Goal: Task Accomplishment & Management: Complete application form

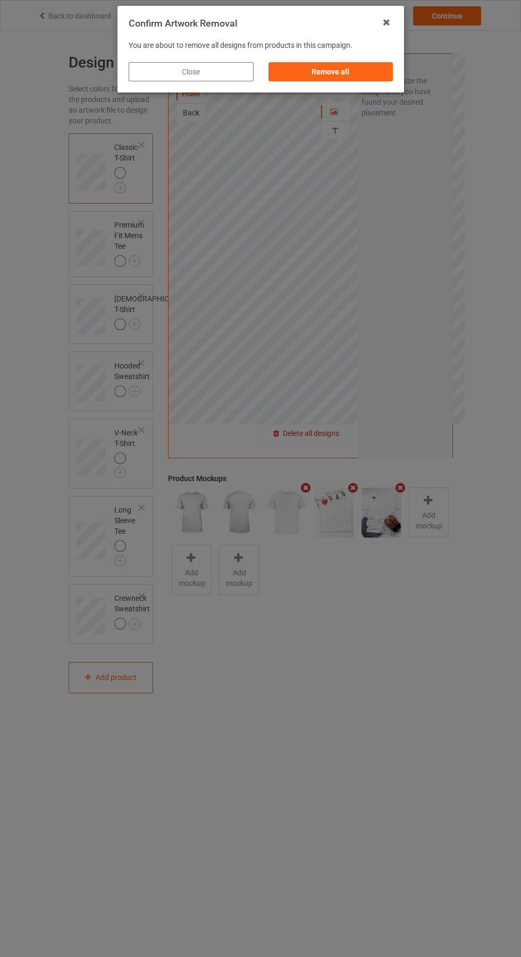
click at [327, 71] on div "Remove all" at bounding box center [330, 71] width 125 height 19
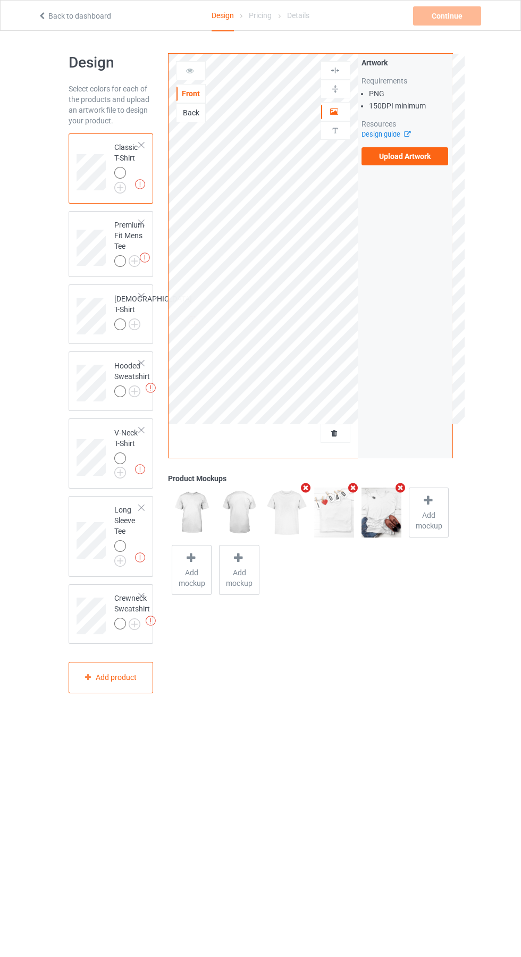
click at [407, 156] on label "Upload Artwork" at bounding box center [404, 156] width 87 height 18
click at [0, 0] on input "Upload Artwork" at bounding box center [0, 0] width 0 height 0
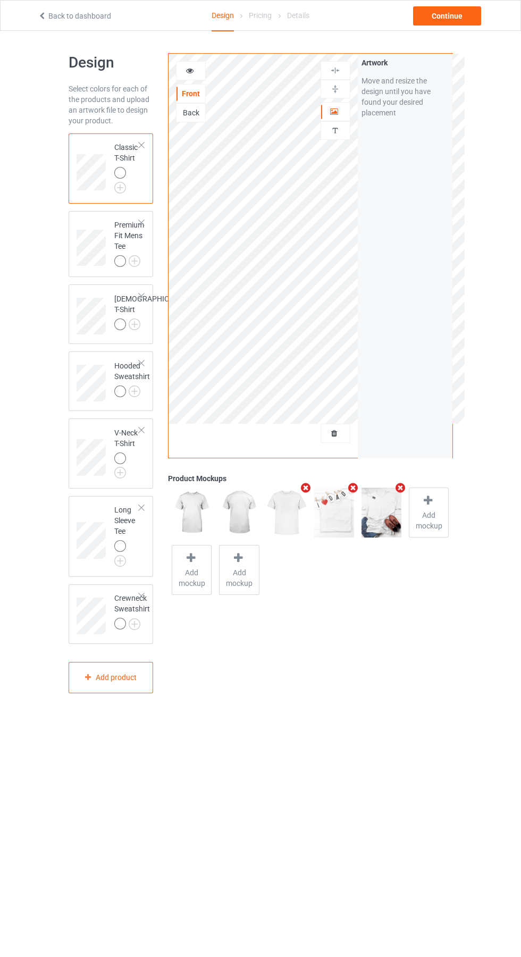
click at [0, 0] on img at bounding box center [0, 0] width 0 height 0
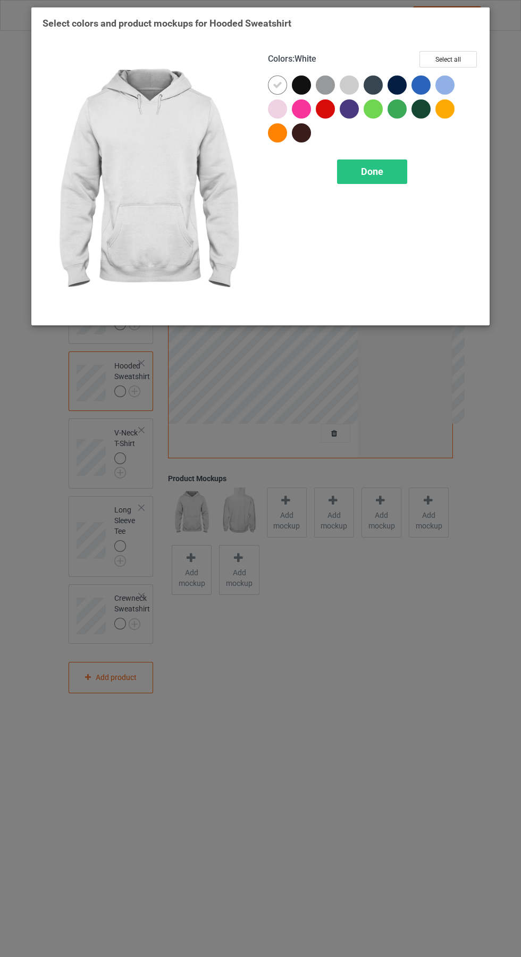
click at [378, 166] on span "Done" at bounding box center [372, 171] width 22 height 11
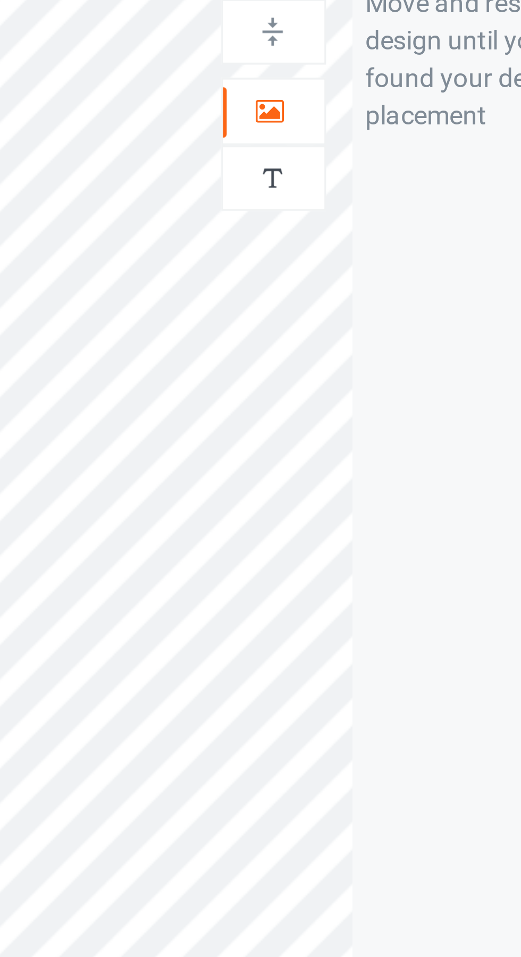
click at [336, 111] on icon at bounding box center [334, 109] width 9 height 7
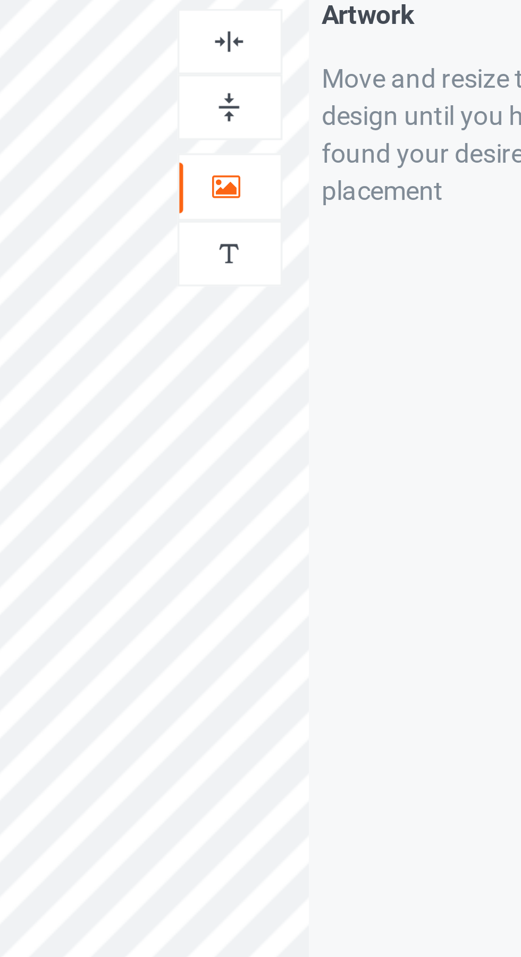
click at [338, 69] on img at bounding box center [335, 70] width 10 height 10
click at [336, 71] on img at bounding box center [335, 70] width 10 height 10
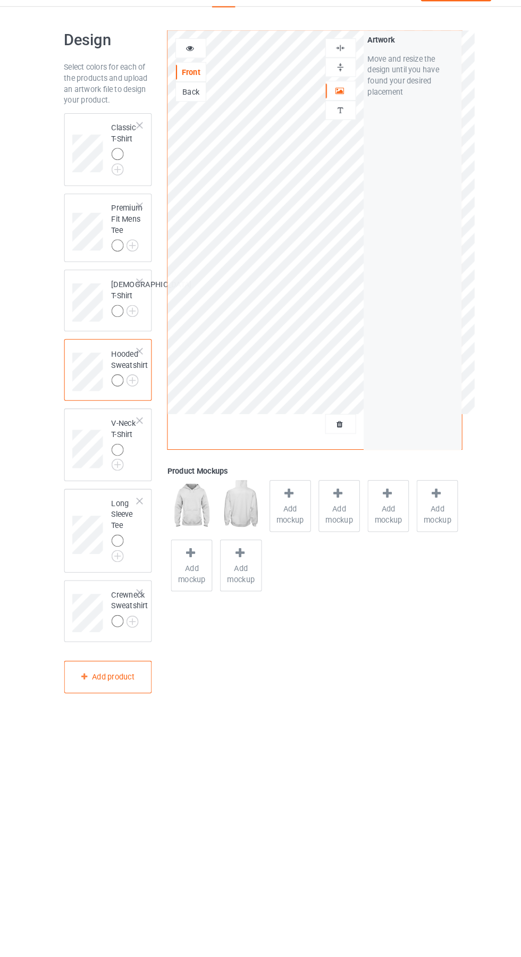
click at [0, 0] on img at bounding box center [0, 0] width 0 height 0
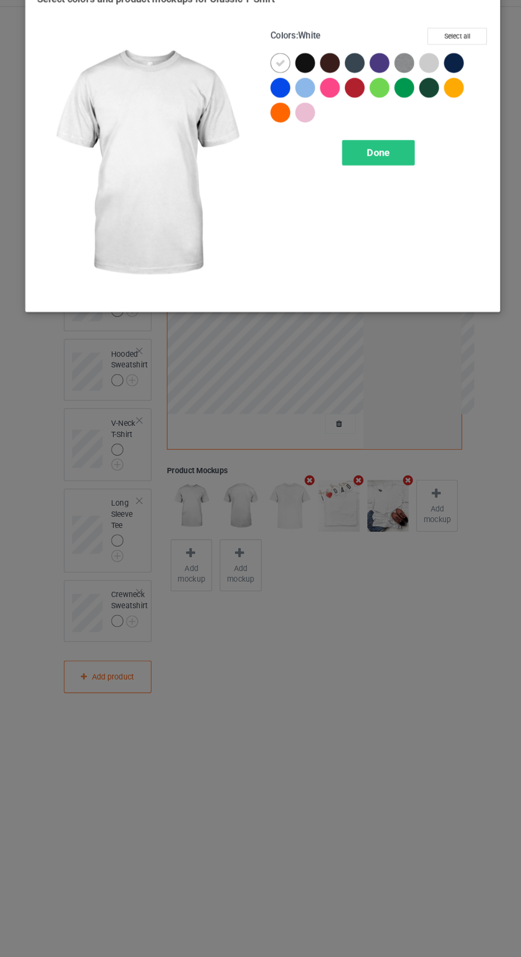
click at [419, 89] on div at bounding box center [420, 84] width 19 height 19
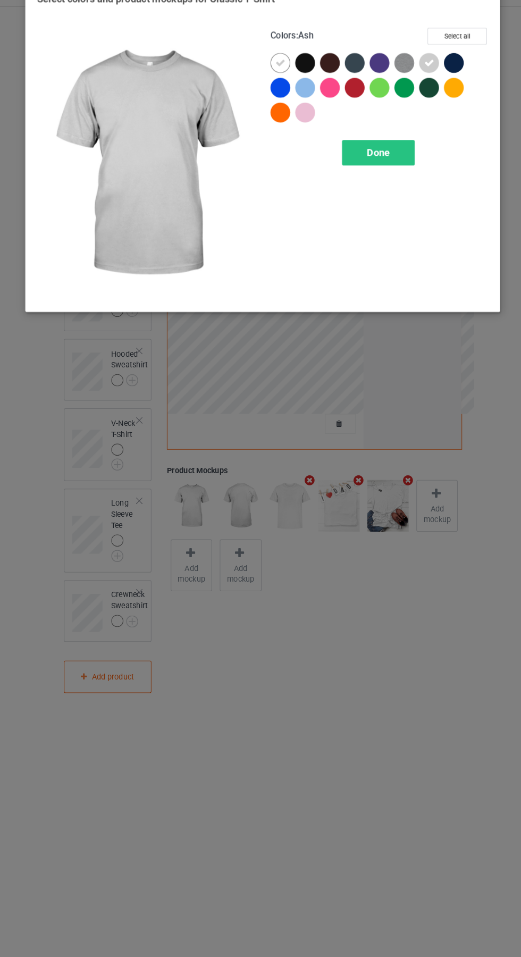
click at [401, 82] on img at bounding box center [396, 84] width 19 height 19
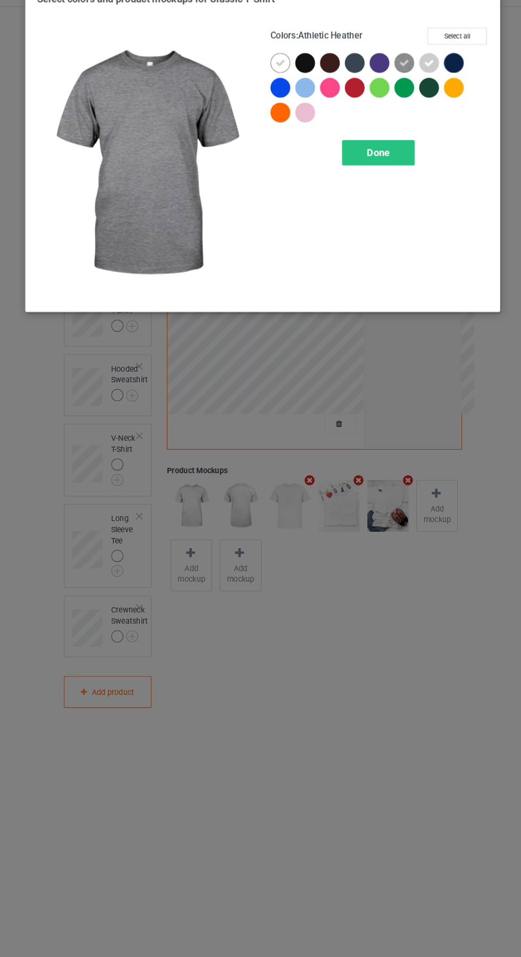
click at [307, 130] on div at bounding box center [301, 132] width 19 height 19
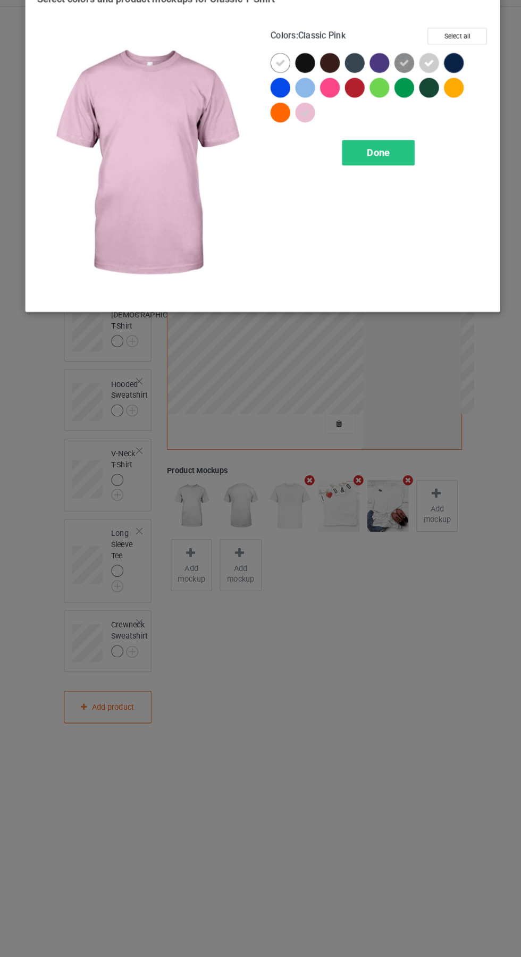
click at [307, 103] on div at bounding box center [301, 108] width 19 height 19
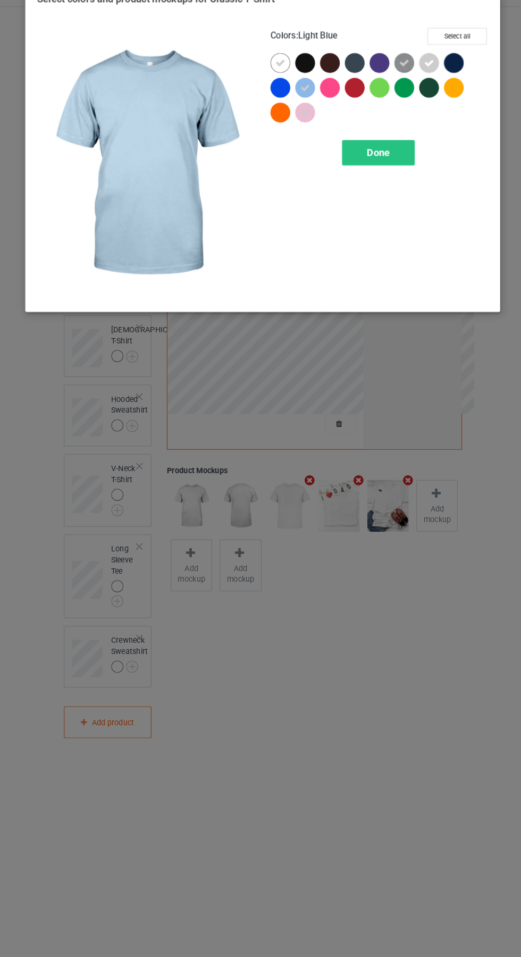
click at [390, 168] on div "Done" at bounding box center [372, 171] width 70 height 24
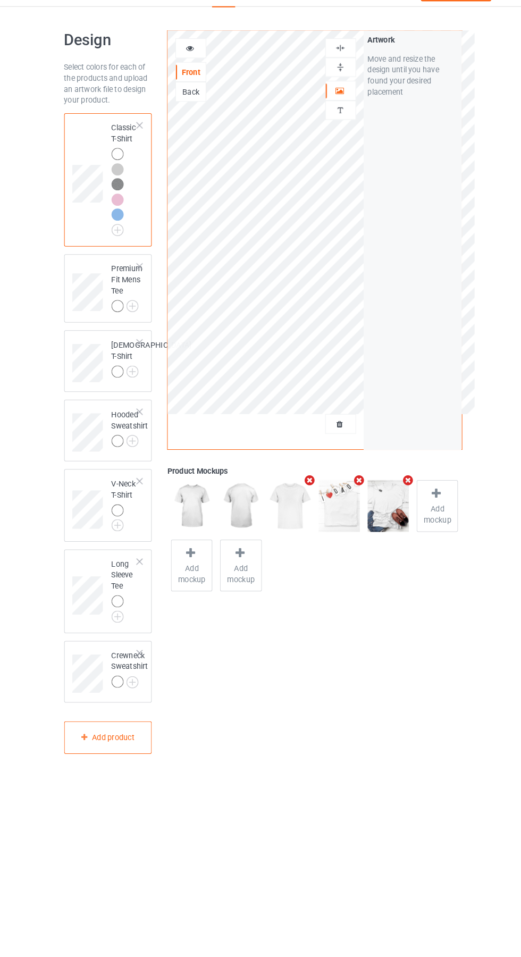
click at [0, 0] on img at bounding box center [0, 0] width 0 height 0
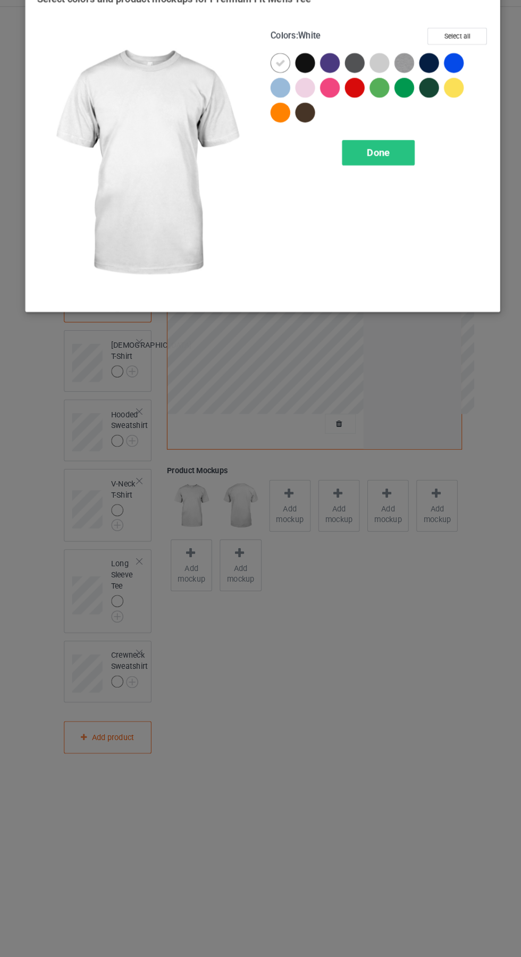
click at [373, 85] on div at bounding box center [373, 84] width 19 height 19
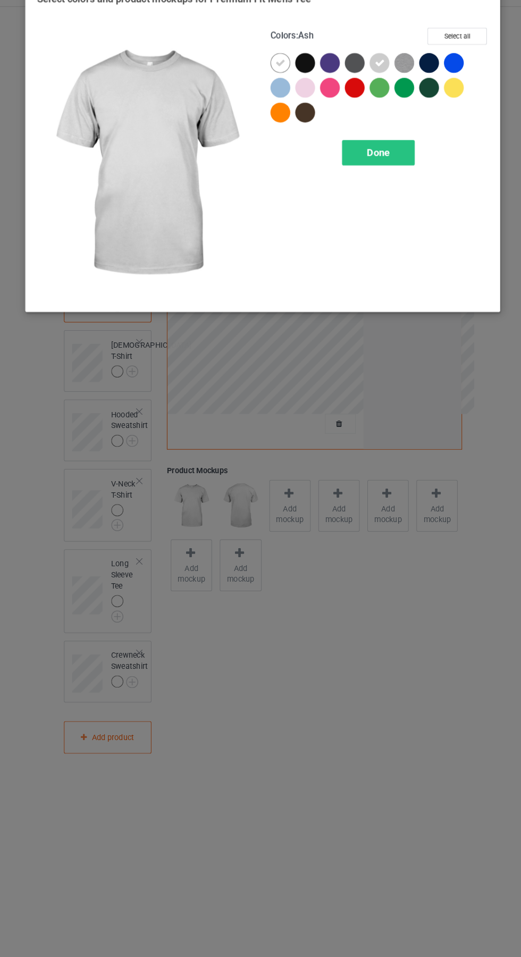
click at [404, 84] on img at bounding box center [396, 84] width 19 height 19
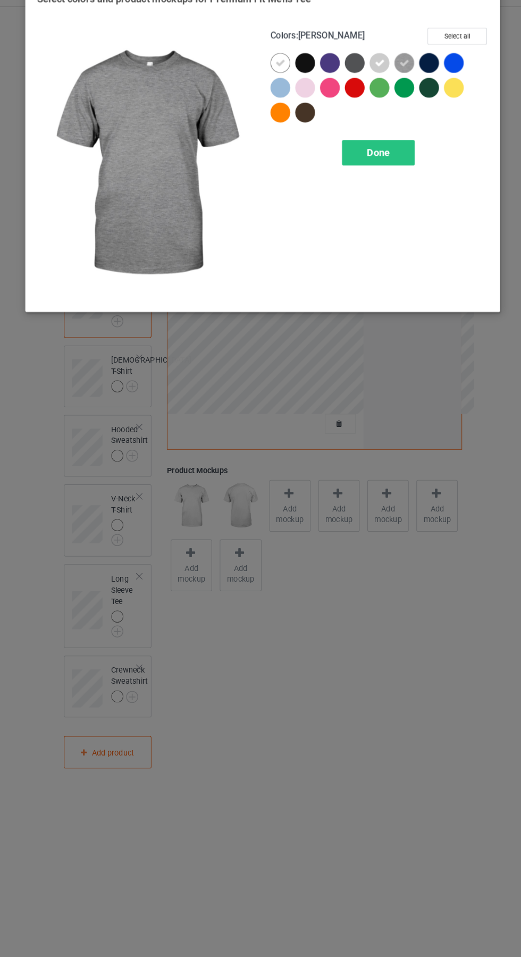
click at [279, 100] on div at bounding box center [277, 108] width 19 height 19
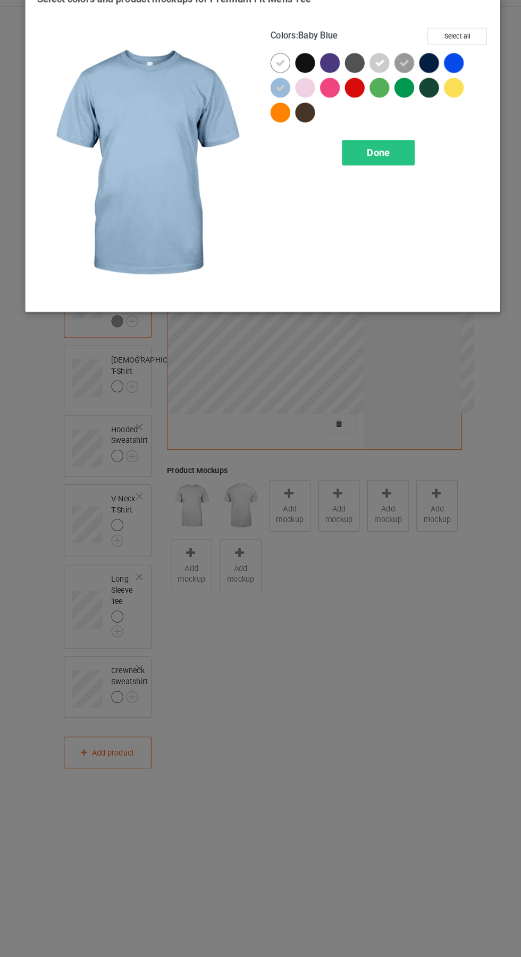
click at [304, 103] on div at bounding box center [301, 108] width 19 height 19
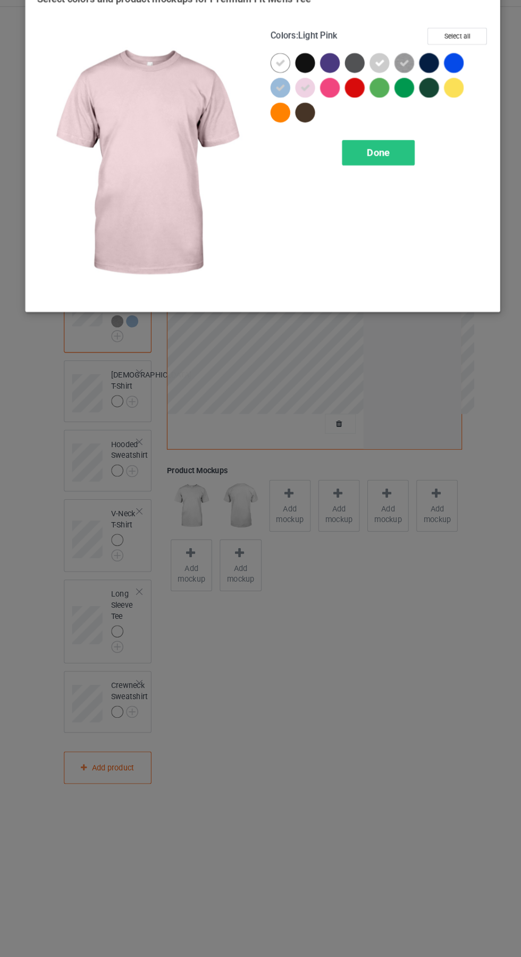
click at [396, 161] on div "Done" at bounding box center [372, 171] width 70 height 24
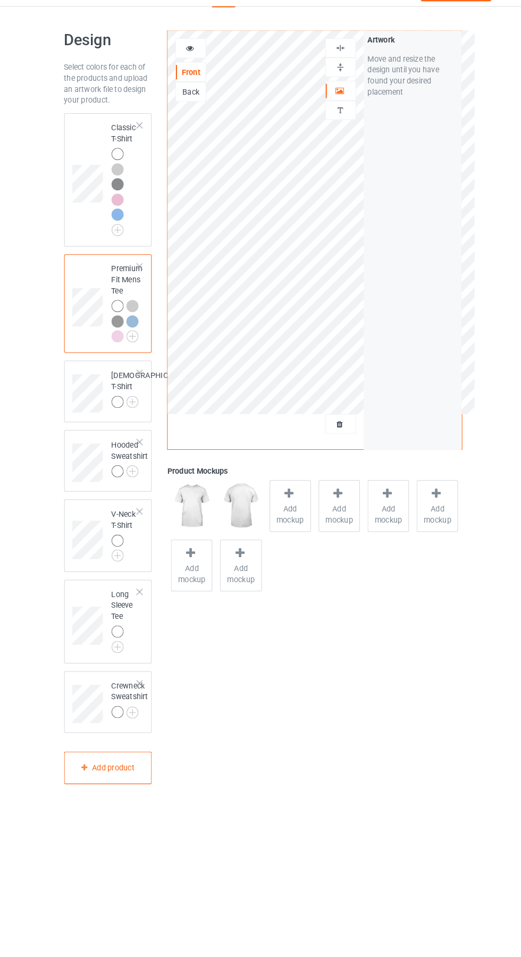
click at [0, 0] on img at bounding box center [0, 0] width 0 height 0
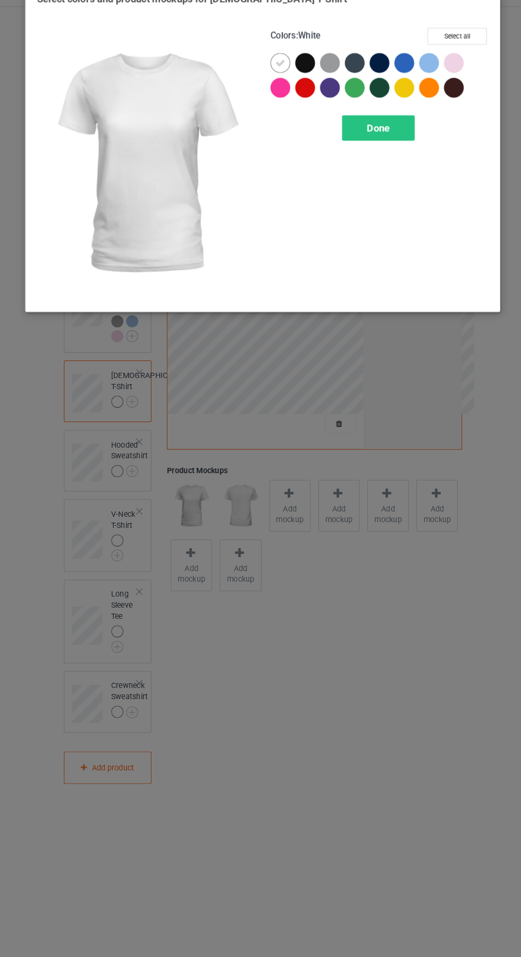
click at [333, 81] on div at bounding box center [325, 84] width 19 height 19
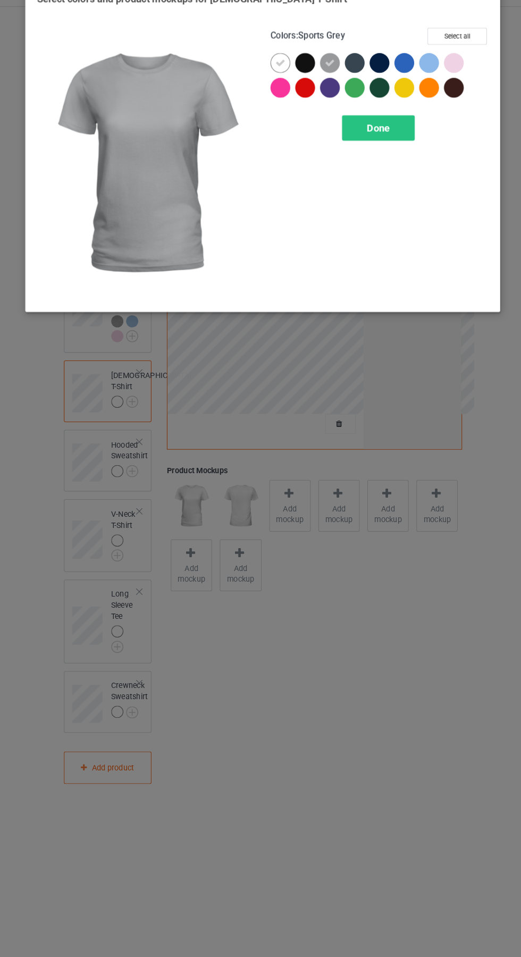
click at [429, 76] on div at bounding box center [423, 87] width 24 height 24
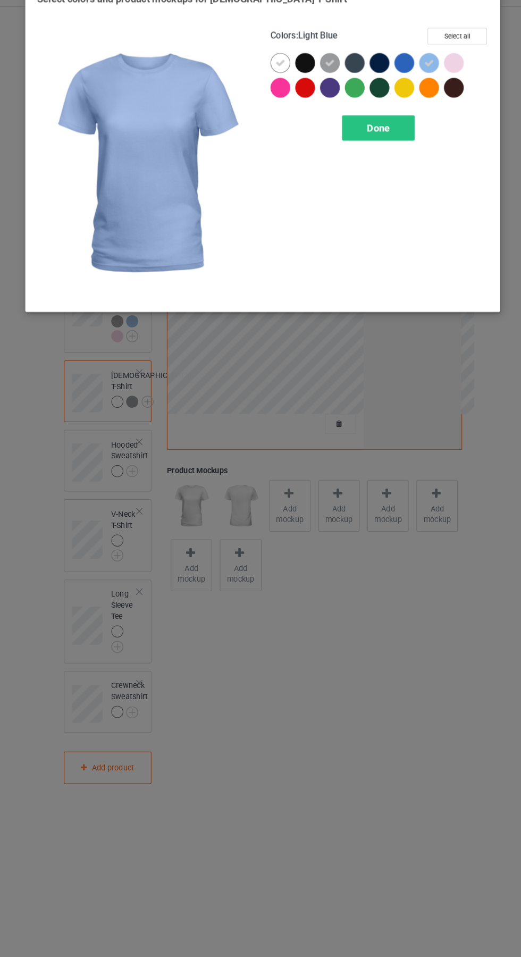
click at [445, 85] on div at bounding box center [444, 84] width 19 height 19
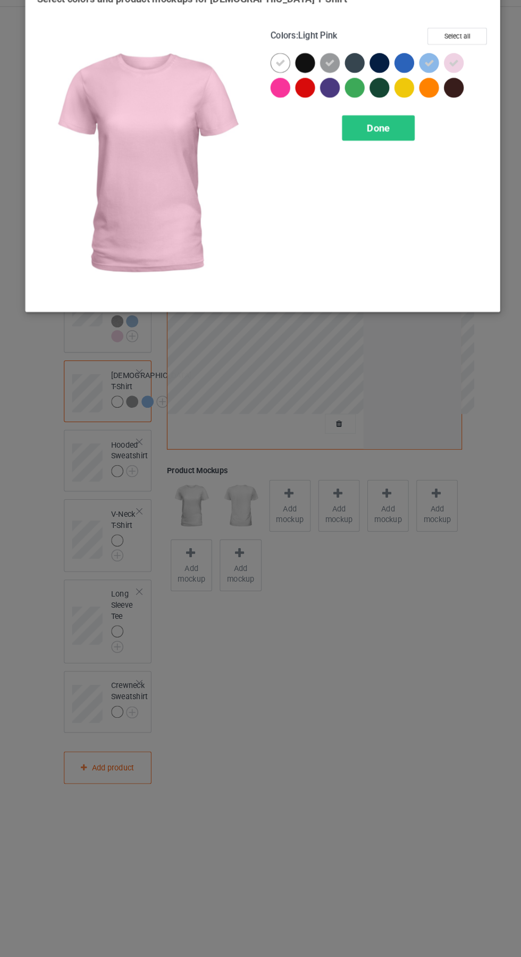
click at [407, 146] on div "Done" at bounding box center [372, 148] width 70 height 24
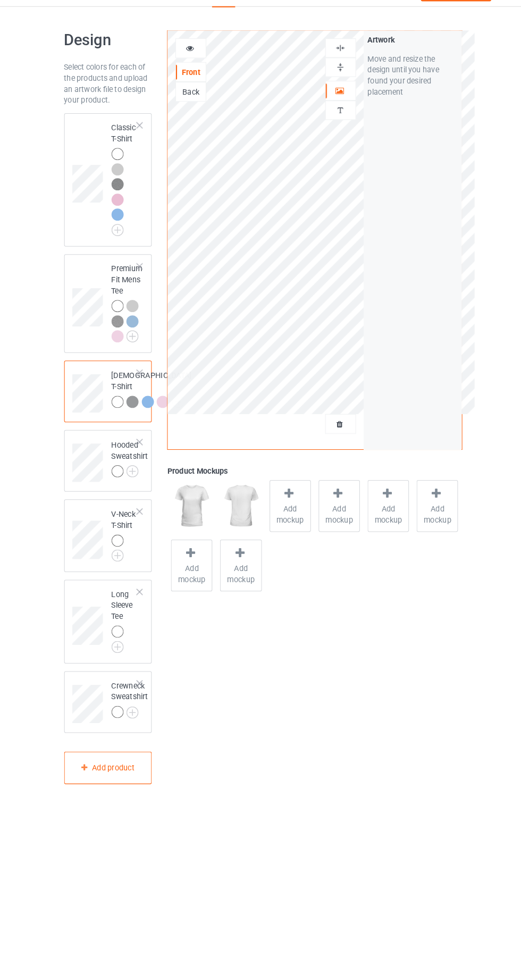
click at [0, 0] on img at bounding box center [0, 0] width 0 height 0
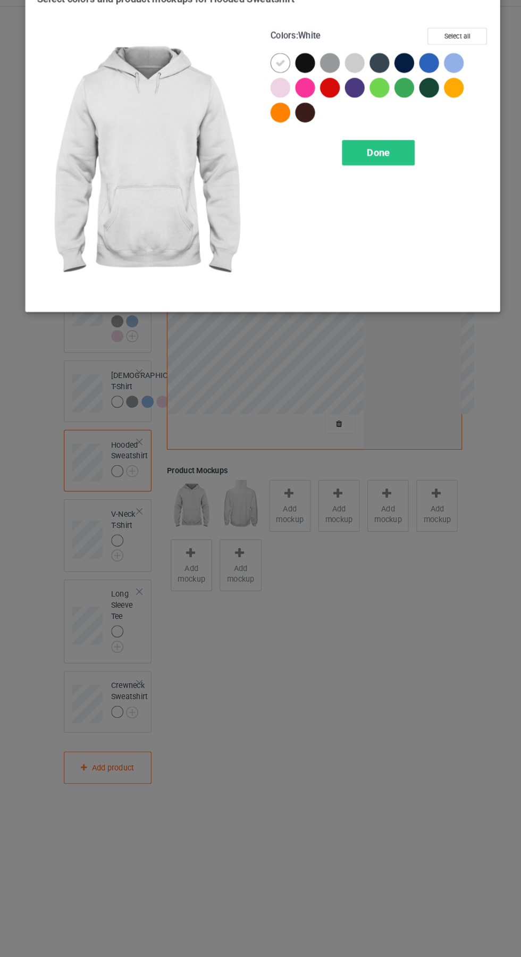
click at [350, 86] on div at bounding box center [349, 84] width 19 height 19
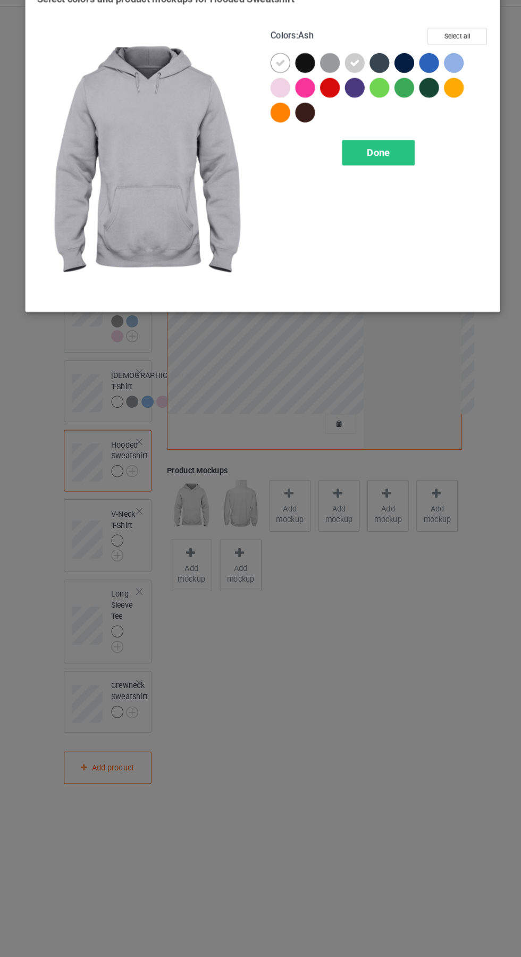
click at [325, 76] on div at bounding box center [325, 84] width 19 height 19
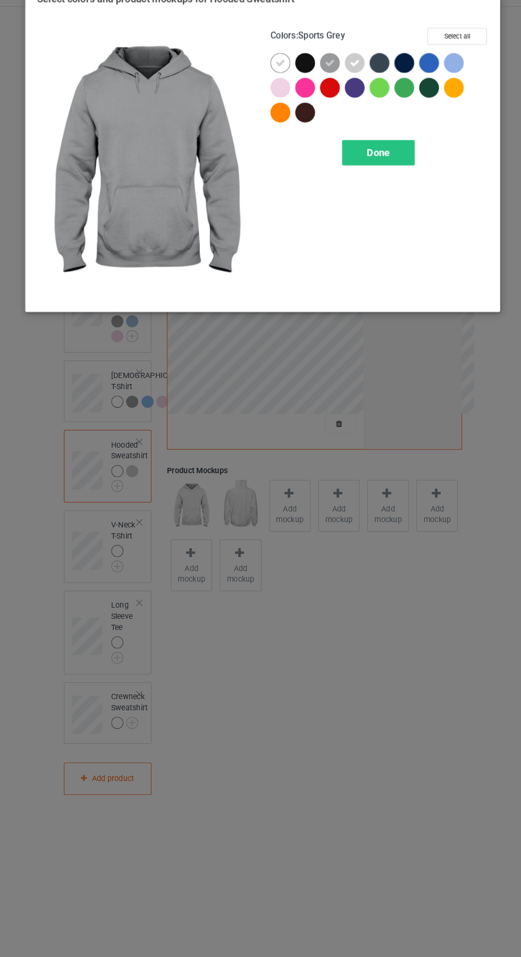
click at [280, 103] on div at bounding box center [277, 108] width 19 height 19
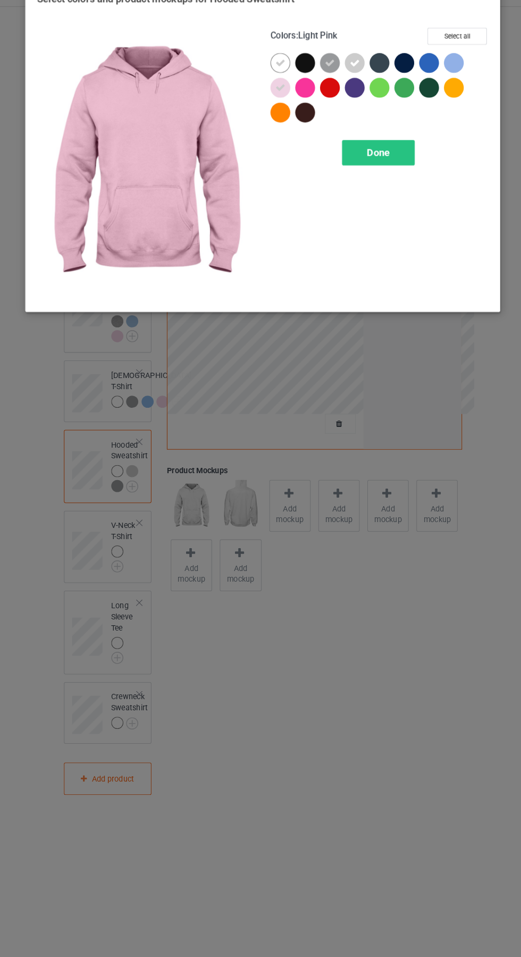
click at [448, 81] on div at bounding box center [444, 84] width 19 height 19
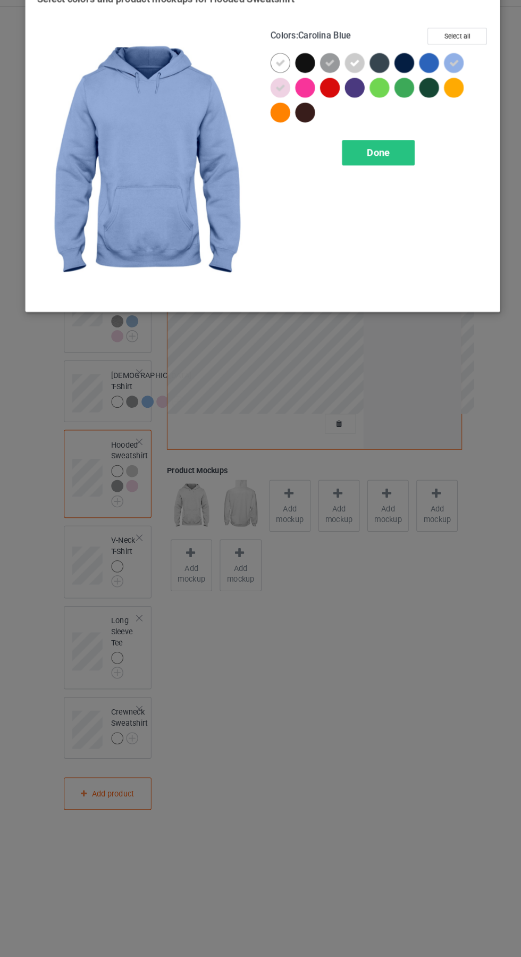
click at [390, 180] on div "Done" at bounding box center [372, 171] width 70 height 24
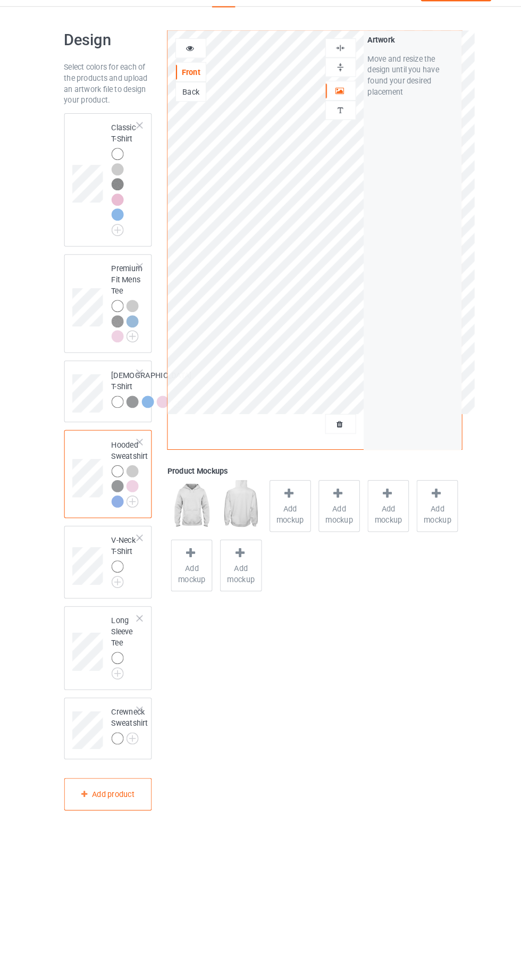
click at [0, 0] on img at bounding box center [0, 0] width 0 height 0
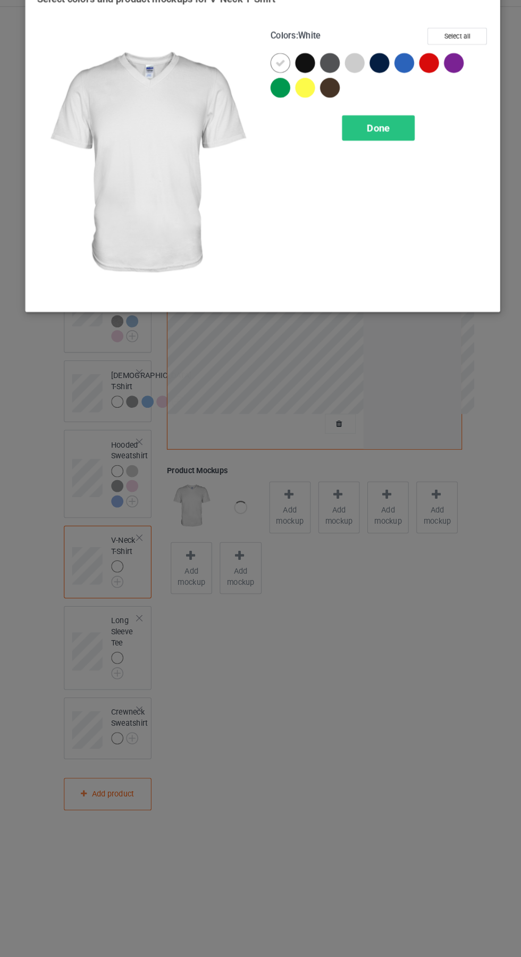
click at [350, 80] on div at bounding box center [349, 84] width 19 height 19
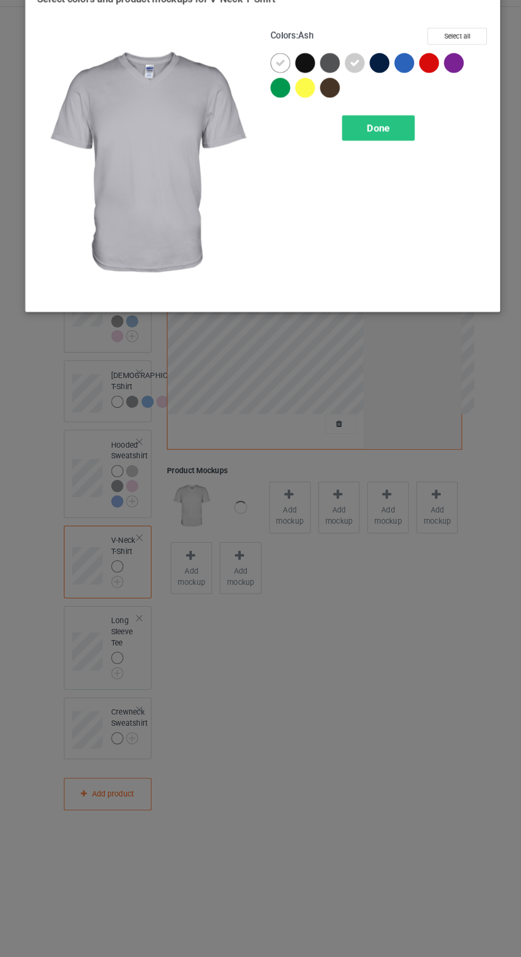
click at [397, 149] on div "Done" at bounding box center [372, 148] width 70 height 24
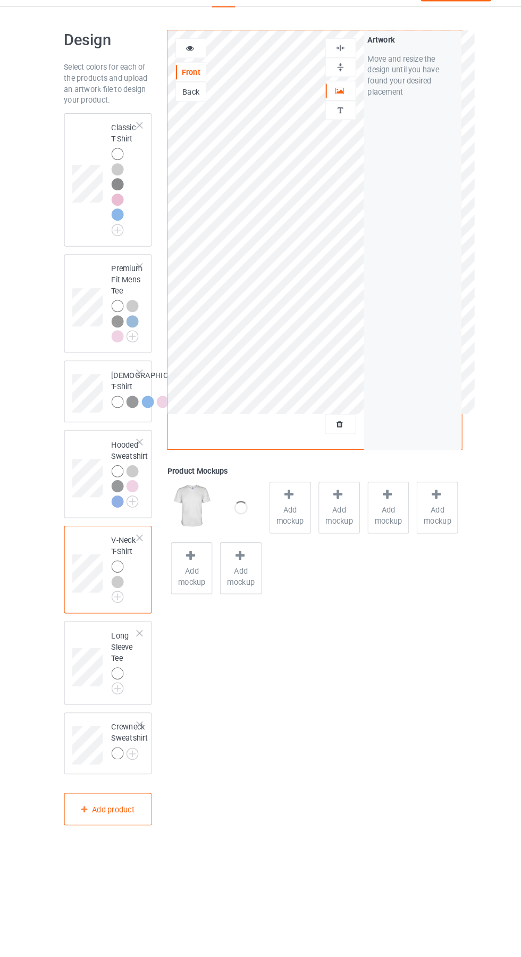
click at [0, 0] on img at bounding box center [0, 0] width 0 height 0
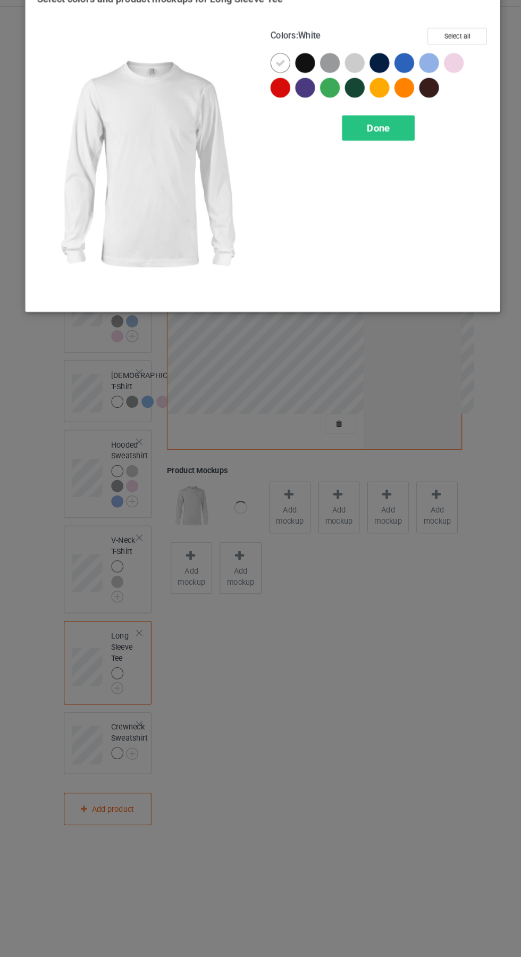
click at [347, 80] on div at bounding box center [349, 84] width 19 height 19
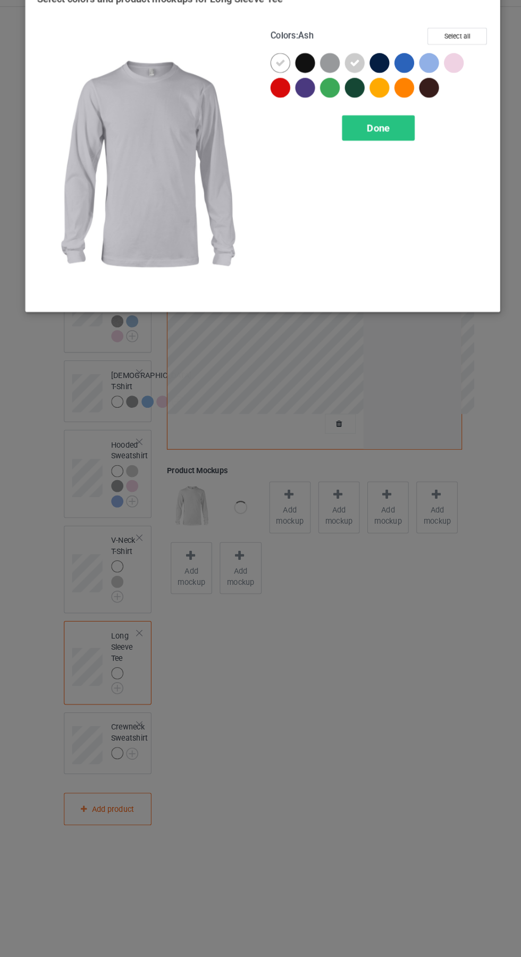
click at [323, 78] on div at bounding box center [325, 84] width 19 height 19
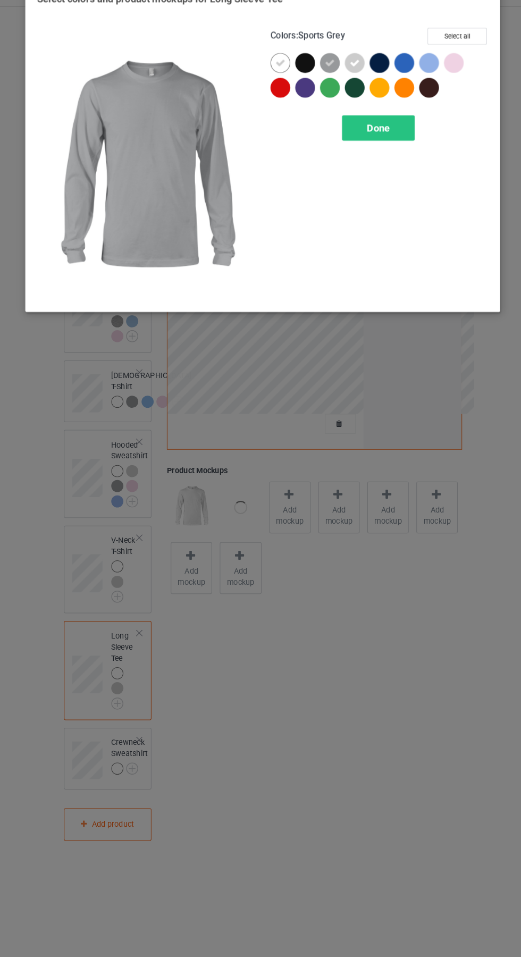
click at [452, 82] on div at bounding box center [444, 84] width 19 height 19
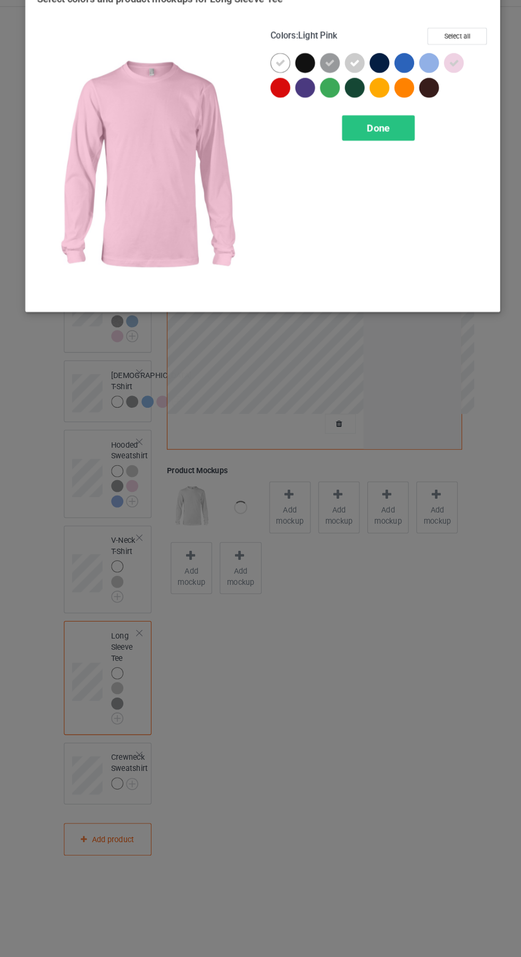
click at [420, 79] on div at bounding box center [420, 84] width 19 height 19
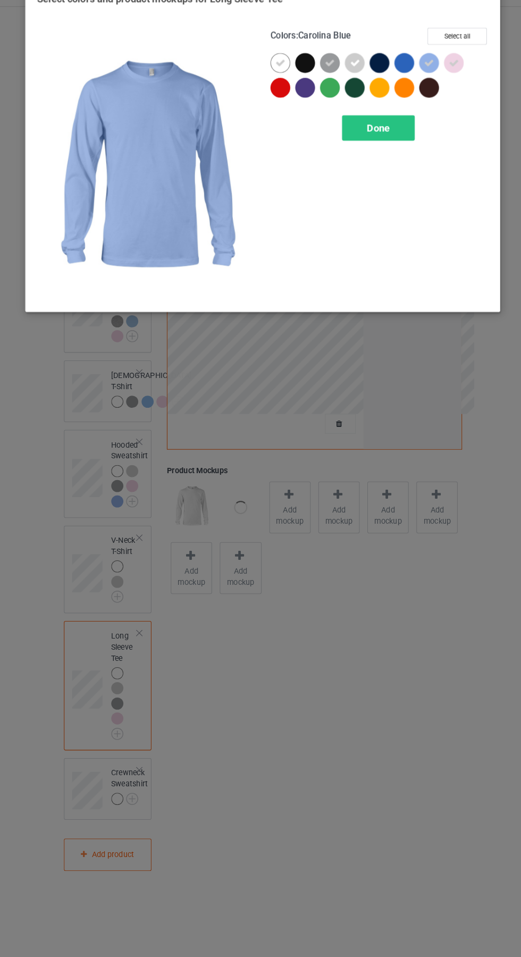
click at [391, 150] on div "Done" at bounding box center [372, 148] width 70 height 24
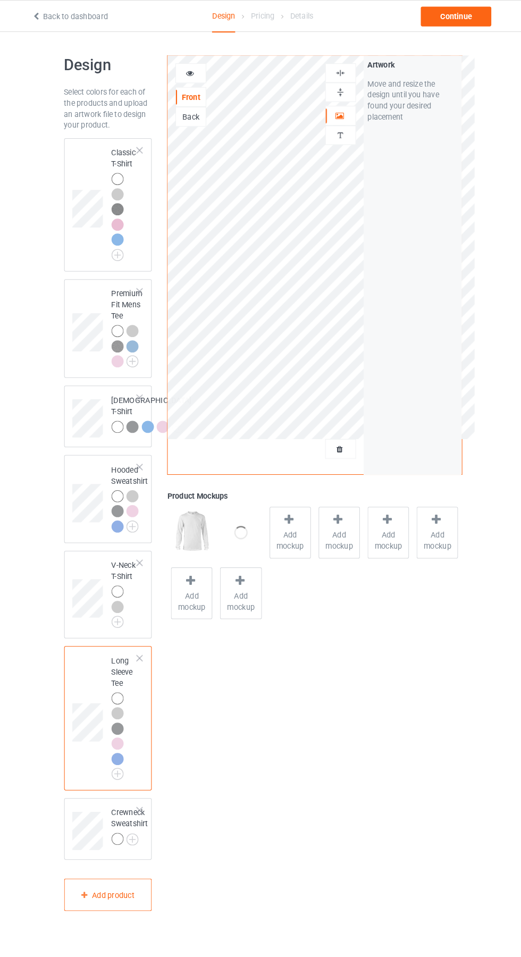
click at [0, 0] on img at bounding box center [0, 0] width 0 height 0
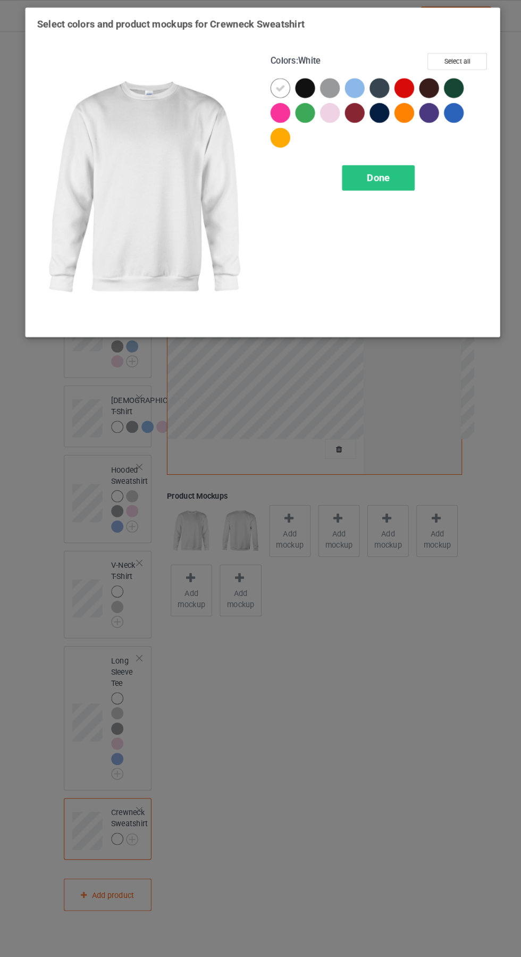
click at [325, 85] on div at bounding box center [325, 84] width 19 height 19
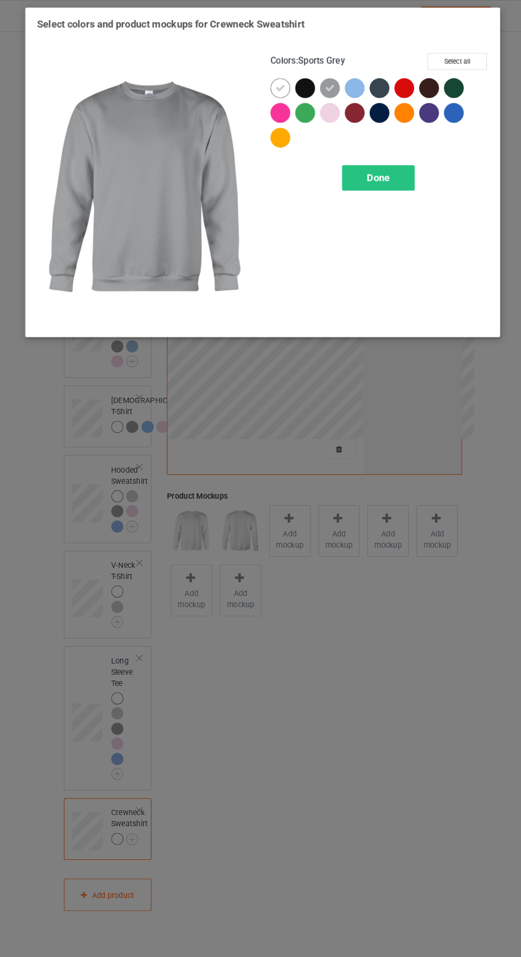
click at [333, 112] on div at bounding box center [325, 108] width 19 height 19
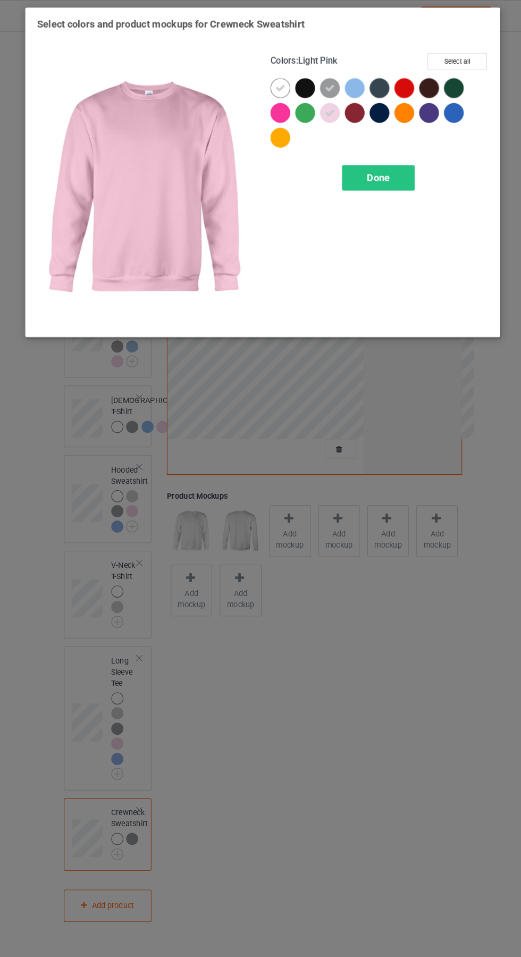
click at [350, 79] on div at bounding box center [349, 84] width 19 height 19
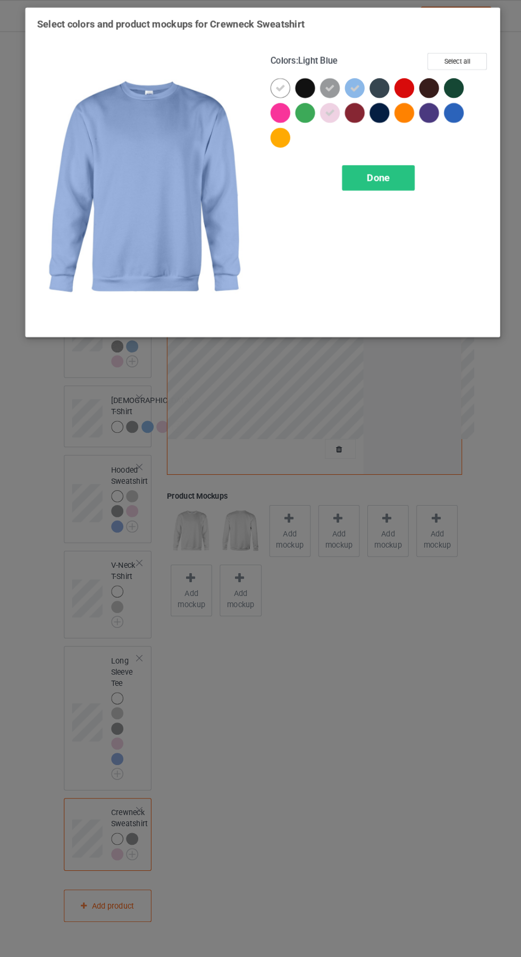
click at [395, 170] on div "Done" at bounding box center [372, 171] width 70 height 24
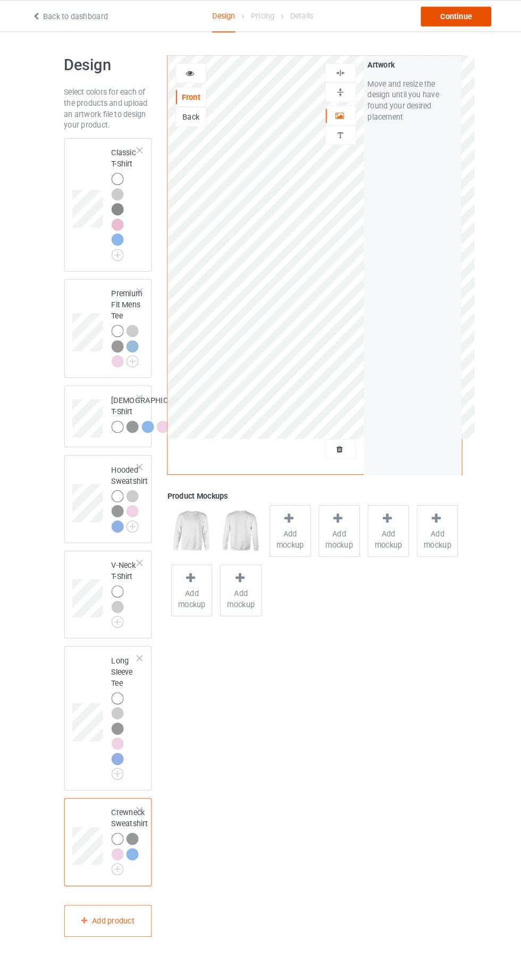
click at [456, 15] on div "Continue" at bounding box center [447, 15] width 68 height 19
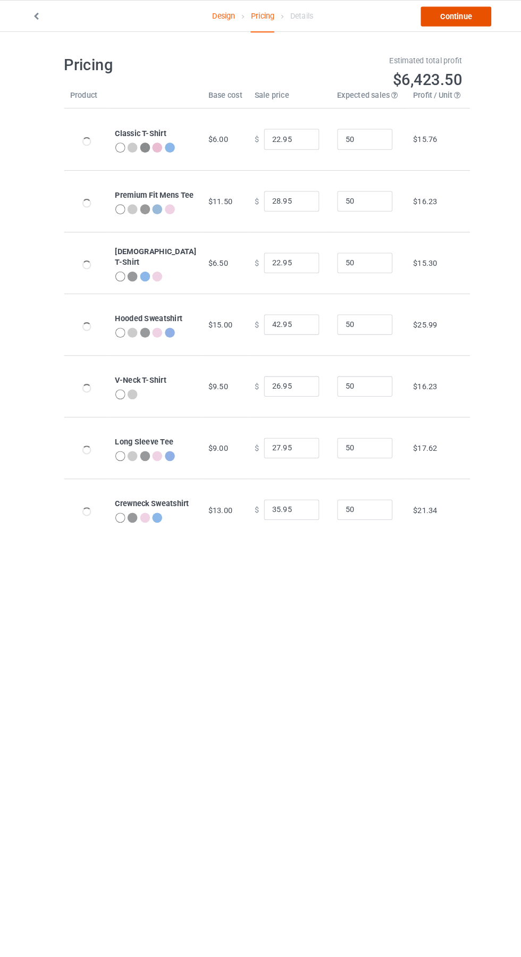
click at [450, 25] on link "Continue" at bounding box center [447, 15] width 68 height 19
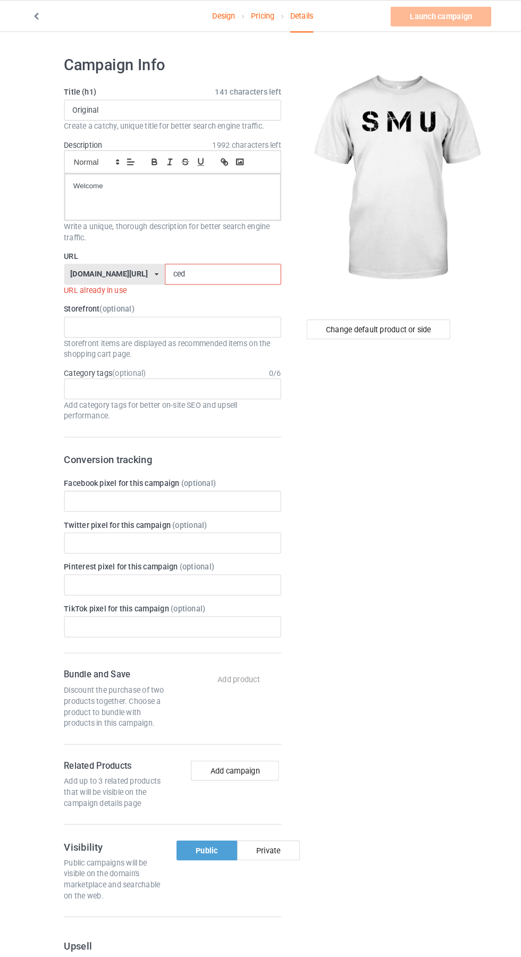
click at [203, 265] on input "ced" at bounding box center [222, 265] width 112 height 20
click at [228, 261] on input "ced" at bounding box center [222, 265] width 112 height 20
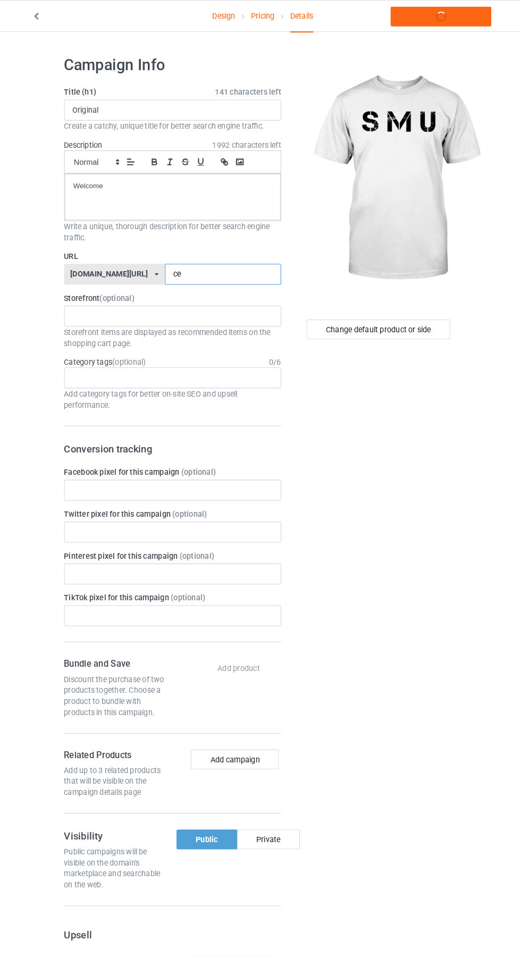
type input "c"
type input "Smu"
click at [439, 11] on link "Launch campaign" at bounding box center [432, 15] width 97 height 19
